Goal: Task Accomplishment & Management: Manage account settings

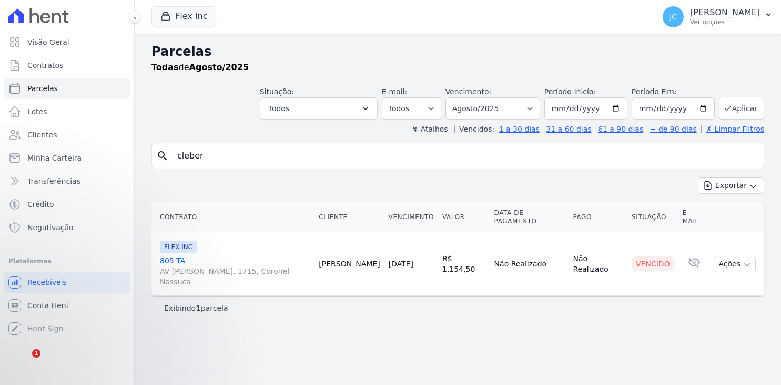
select select
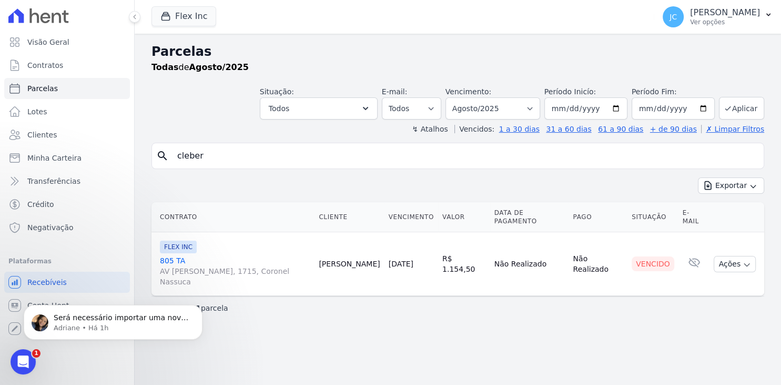
scroll to position [2969, 0]
click at [24, 362] on icon "Abertura do Messenger da Intercom" at bounding box center [21, 359] width 17 height 17
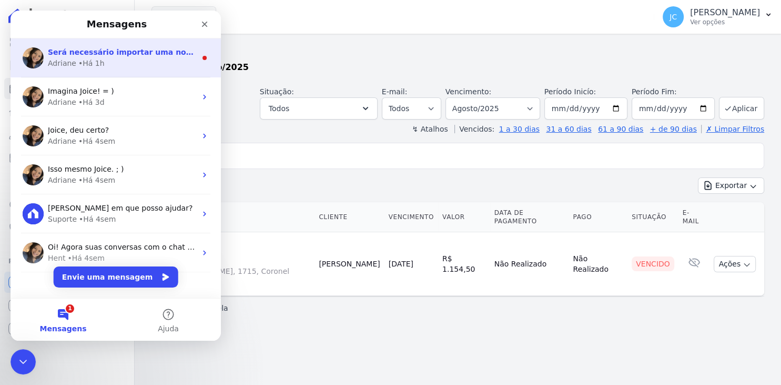
click at [157, 64] on div "Adriane • Há 1h" at bounding box center [122, 63] width 148 height 11
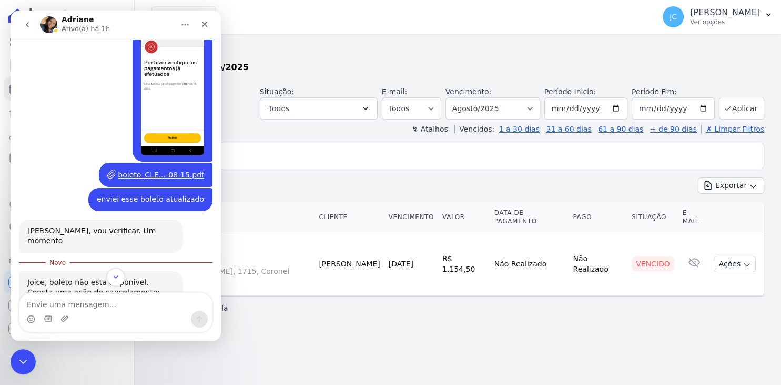
scroll to position [3072, 0]
type textarea "tá bom"
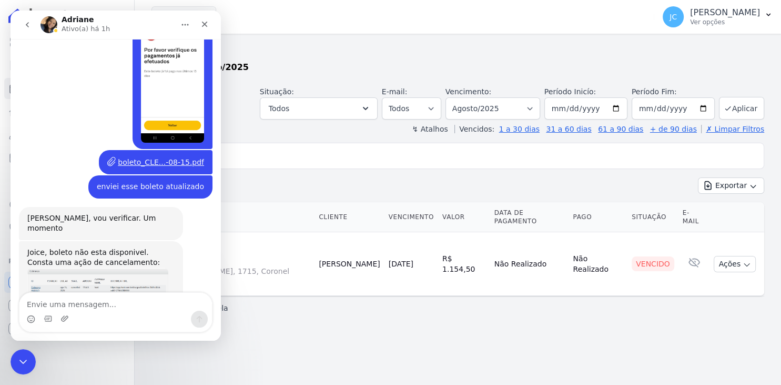
scroll to position [3087, 0]
drag, startPoint x: 203, startPoint y: 26, endPoint x: 166, endPoint y: 14, distance: 38.8
click at [203, 26] on icon "Fechar" at bounding box center [205, 25] width 6 height 6
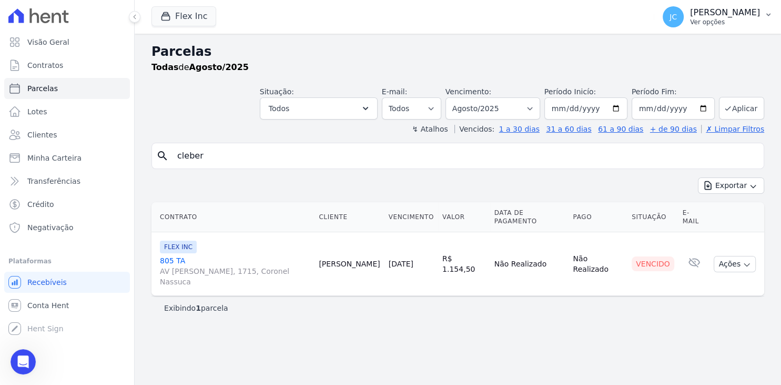
click at [731, 5] on button "JC [PERSON_NAME] Ver opções" at bounding box center [717, 16] width 127 height 29
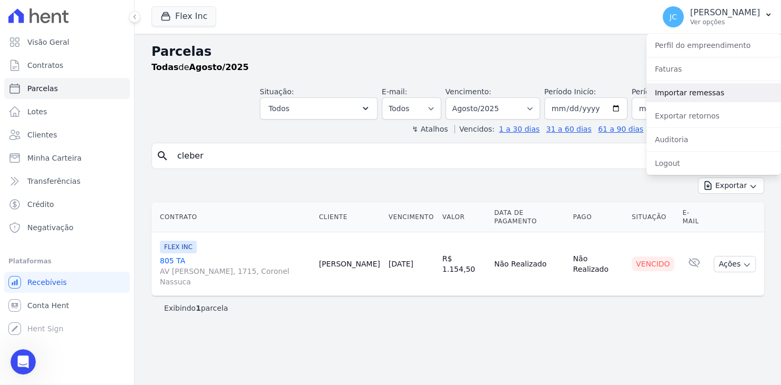
click at [684, 98] on link "Importar remessas" at bounding box center [714, 92] width 135 height 19
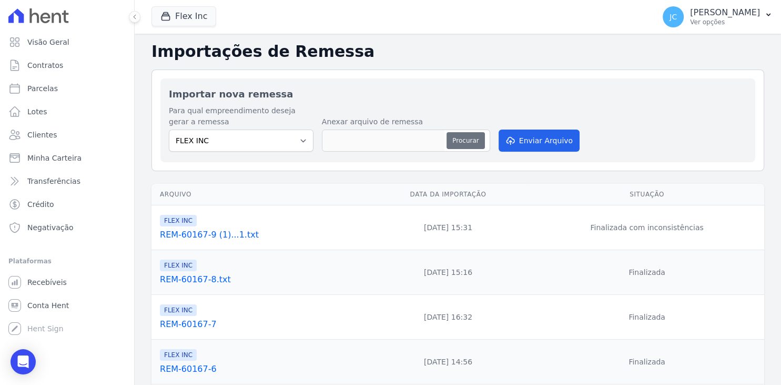
click at [478, 140] on button "Procurar" at bounding box center [466, 140] width 38 height 17
type input "REM-60167-10"
click at [543, 146] on button "Enviar Arquivo" at bounding box center [539, 140] width 81 height 22
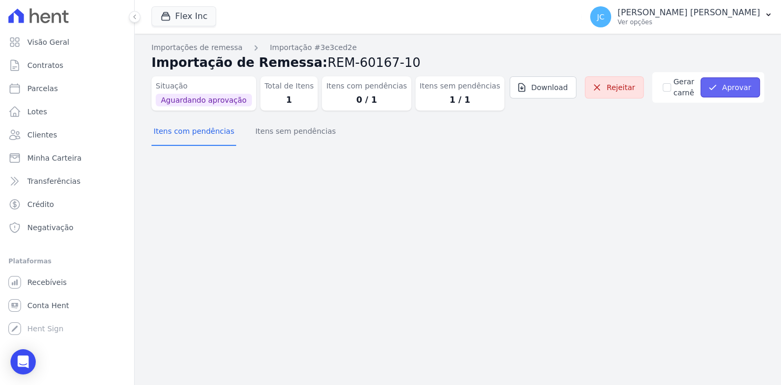
click at [728, 92] on button "Aprovar" at bounding box center [730, 87] width 59 height 20
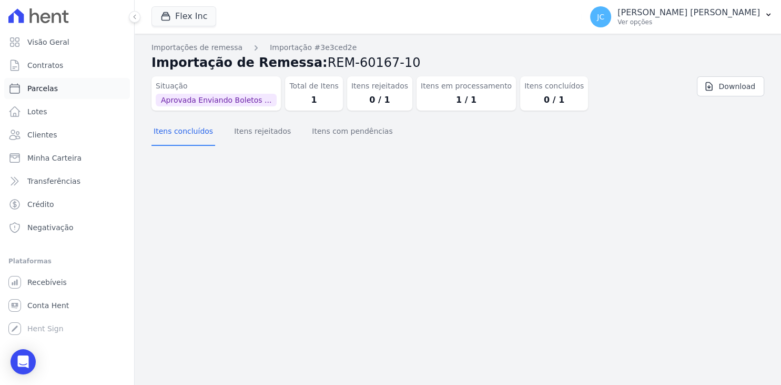
click at [79, 93] on link "Parcelas" at bounding box center [67, 88] width 126 height 21
select select
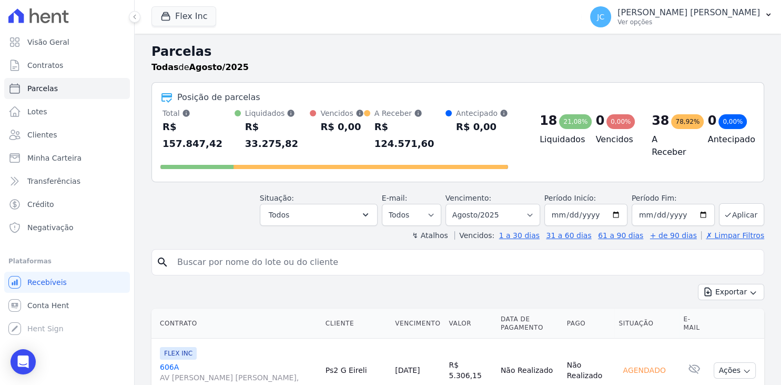
click at [224, 251] on input "search" at bounding box center [465, 261] width 589 height 21
type input "cleber"
select select
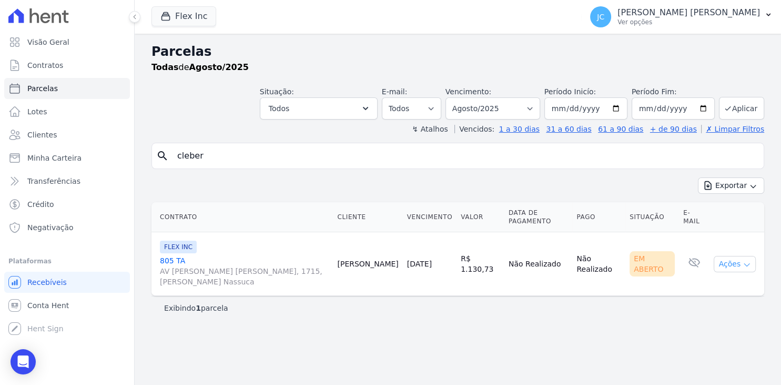
click at [744, 266] on icon "button" at bounding box center [747, 264] width 8 height 8
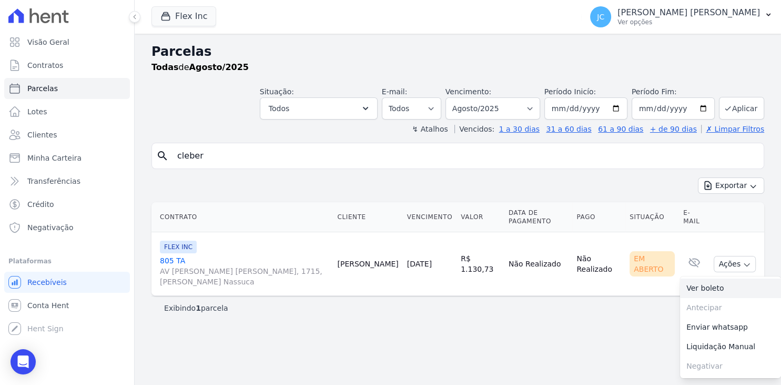
click at [721, 286] on link "Ver boleto" at bounding box center [730, 287] width 101 height 19
click at [708, 290] on link "Ver boleto" at bounding box center [730, 287] width 101 height 19
click at [745, 21] on p "Ver opções" at bounding box center [689, 22] width 143 height 8
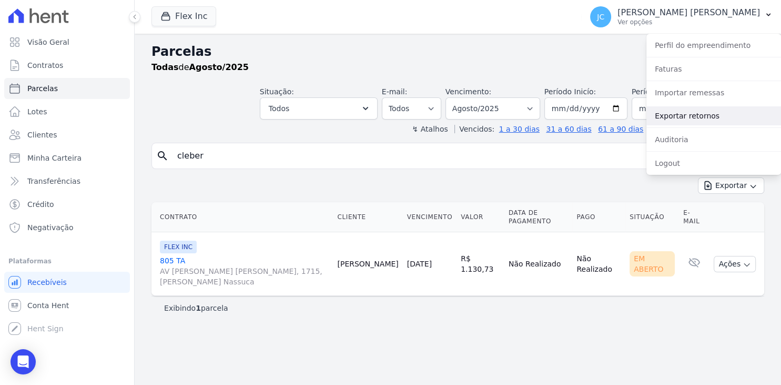
click at [711, 115] on link "Exportar retornos" at bounding box center [714, 115] width 135 height 19
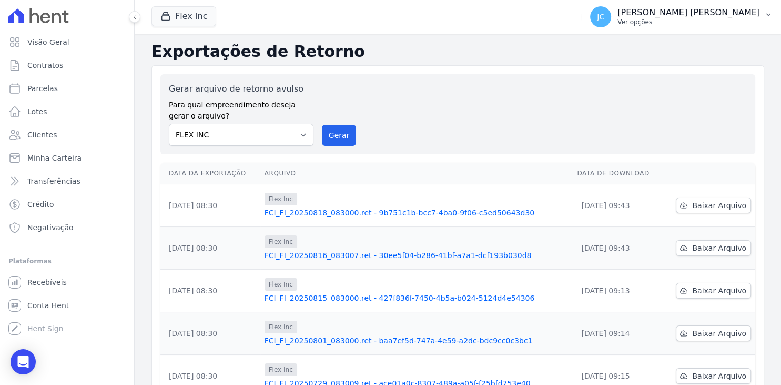
click at [720, 18] on p "Ver opções" at bounding box center [689, 22] width 143 height 8
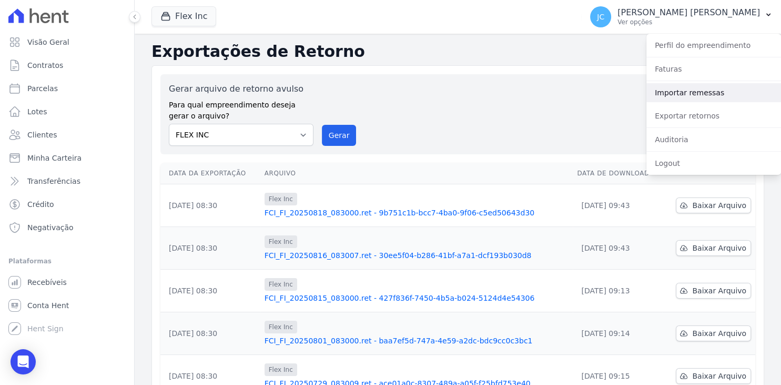
click at [706, 95] on link "Importar remessas" at bounding box center [714, 92] width 135 height 19
